Goal: Information Seeking & Learning: Learn about a topic

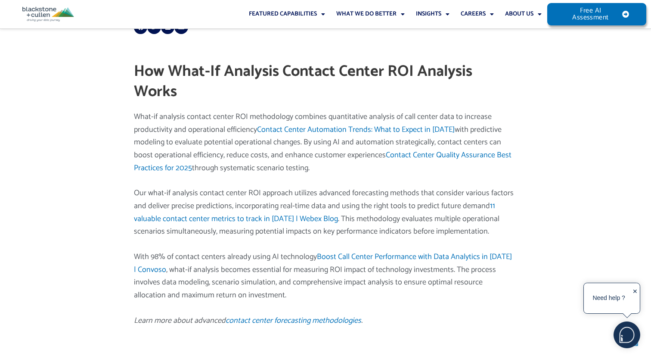
scroll to position [255, 0]
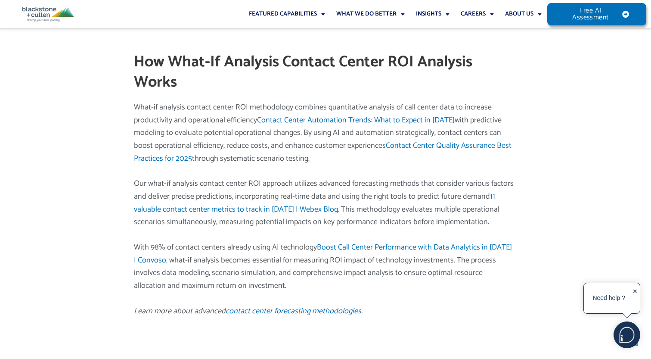
click at [228, 291] on p "With 98% of contact centers already using AI technology Boost Call Center Perfo…" at bounding box center [324, 266] width 381 height 51
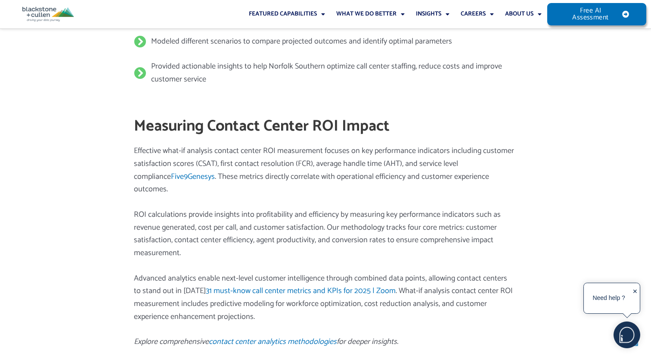
scroll to position [904, 0]
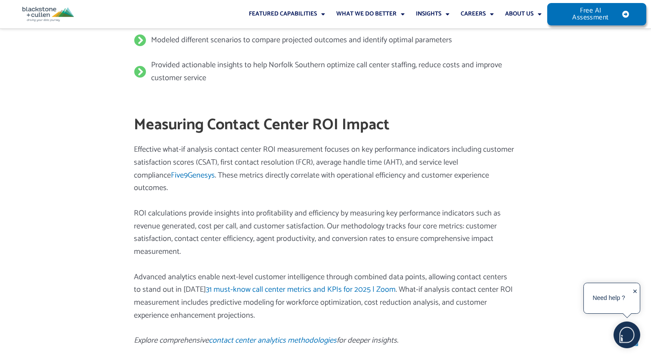
drag, startPoint x: 493, startPoint y: 164, endPoint x: 137, endPoint y: 147, distance: 356.0
click at [137, 147] on p "Effective what-if analysis contact center ROI measurement focuses on key perfor…" at bounding box center [324, 168] width 381 height 51
click at [295, 186] on div "Effective what-if analysis contact center ROI measurement focuses on key perfor…" at bounding box center [324, 245] width 381 height 204
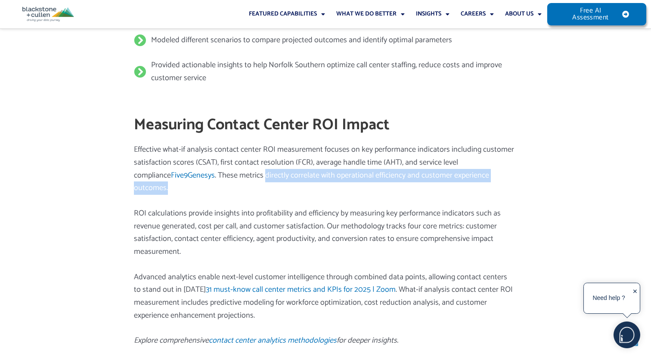
drag, startPoint x: 229, startPoint y: 173, endPoint x: 458, endPoint y: 185, distance: 229.3
click at [458, 185] on div "Effective what-if analysis contact center ROI measurement focuses on key perfor…" at bounding box center [324, 245] width 381 height 204
copy p "directly correlate with operational efficiency and customer experience outcomes."
click at [408, 180] on p "Effective what-if analysis contact center ROI measurement focuses on key perfor…" at bounding box center [324, 168] width 381 height 51
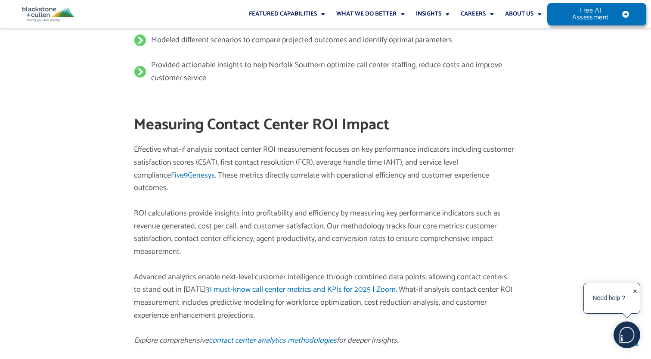
drag, startPoint x: 494, startPoint y: 160, endPoint x: 131, endPoint y: 152, distance: 363.5
copy p "Effective what-if analysis contact center ROI measurement focuses on key perfor…"
